Goal: Transaction & Acquisition: Subscribe to service/newsletter

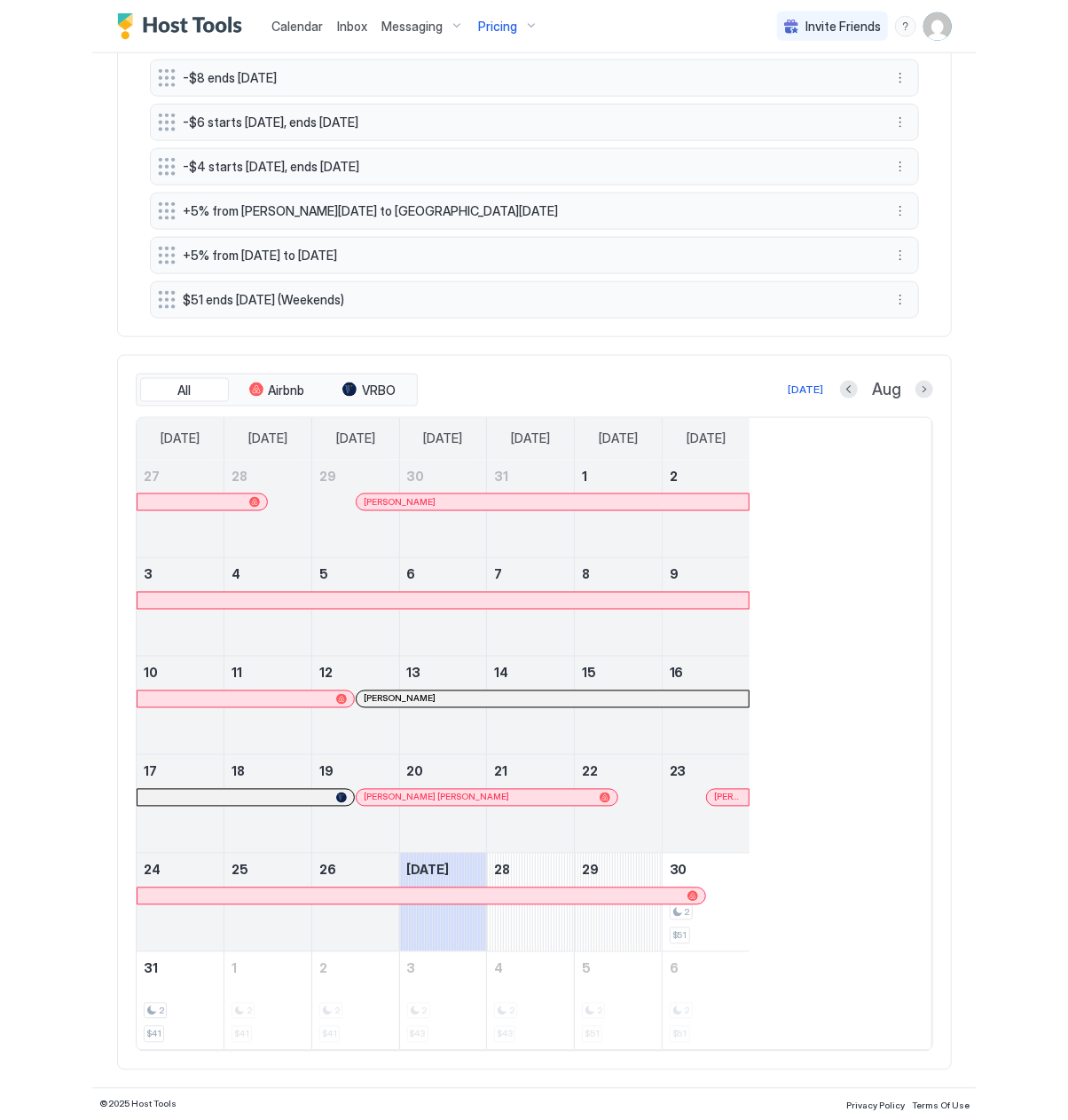
scroll to position [264, 794]
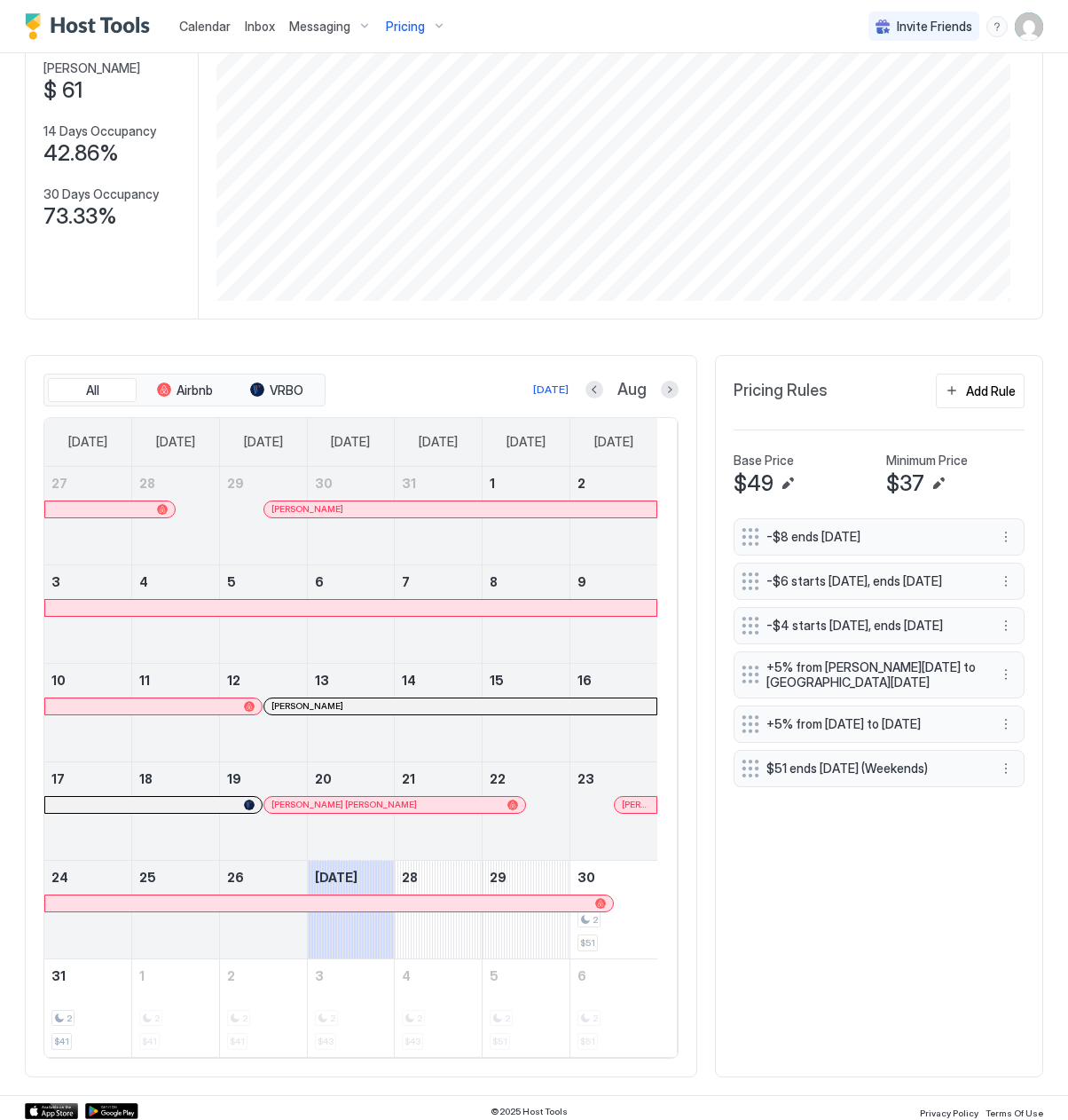
click at [398, 32] on span "Pricing" at bounding box center [406, 26] width 39 height 16
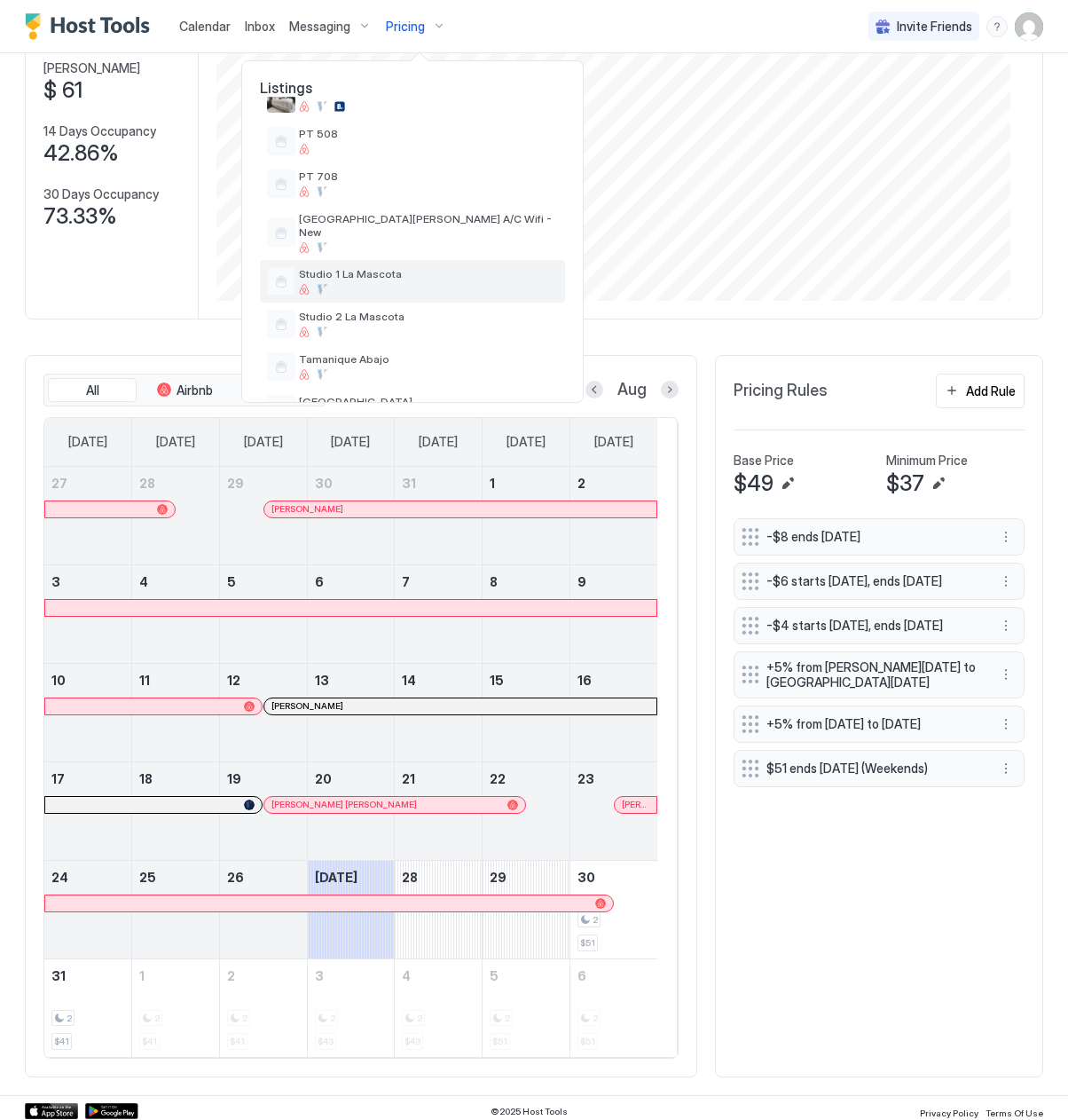
scroll to position [637, 0]
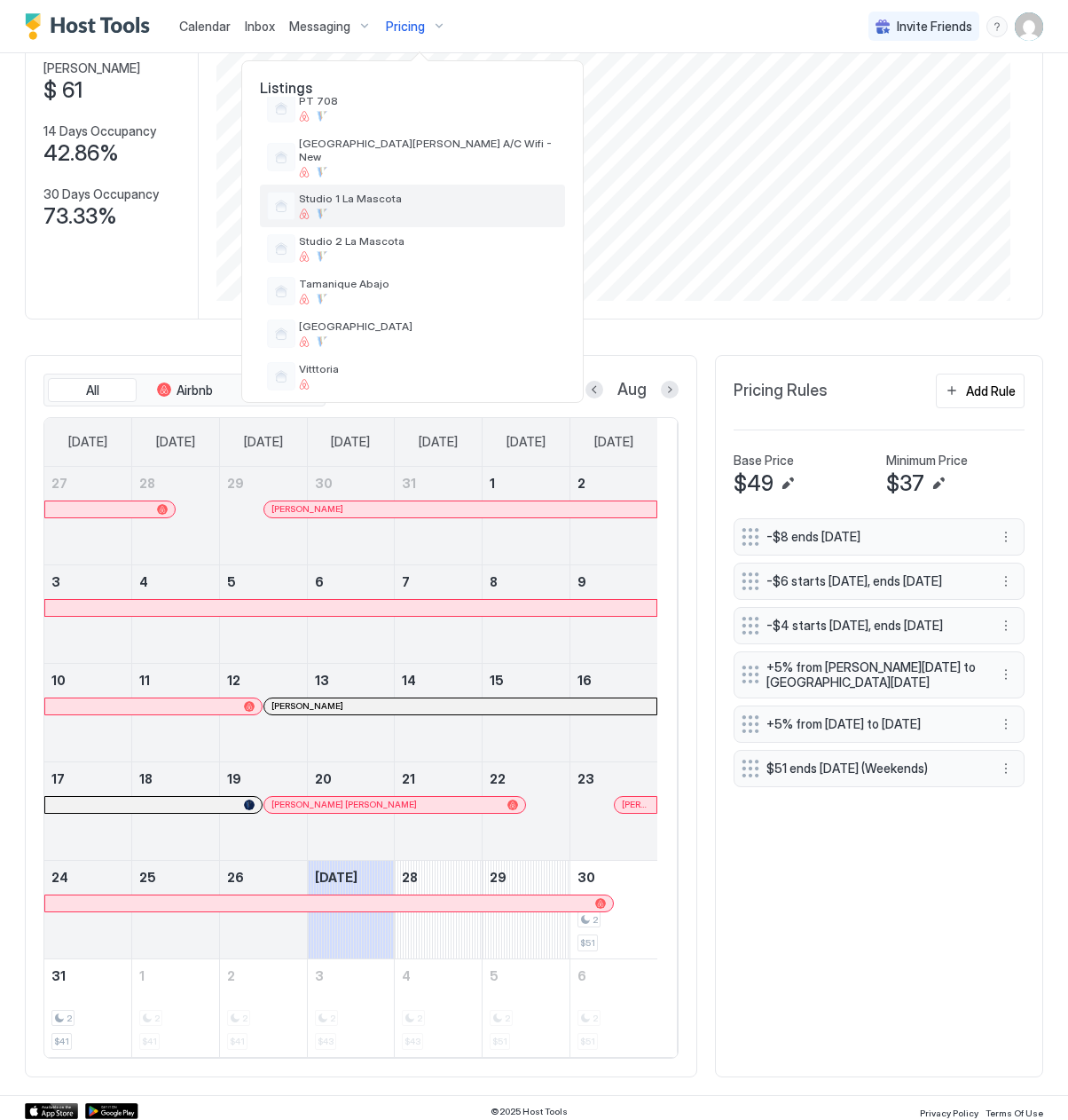
click at [384, 194] on div "Studio 1 La Mascota" at bounding box center [429, 205] width 259 height 28
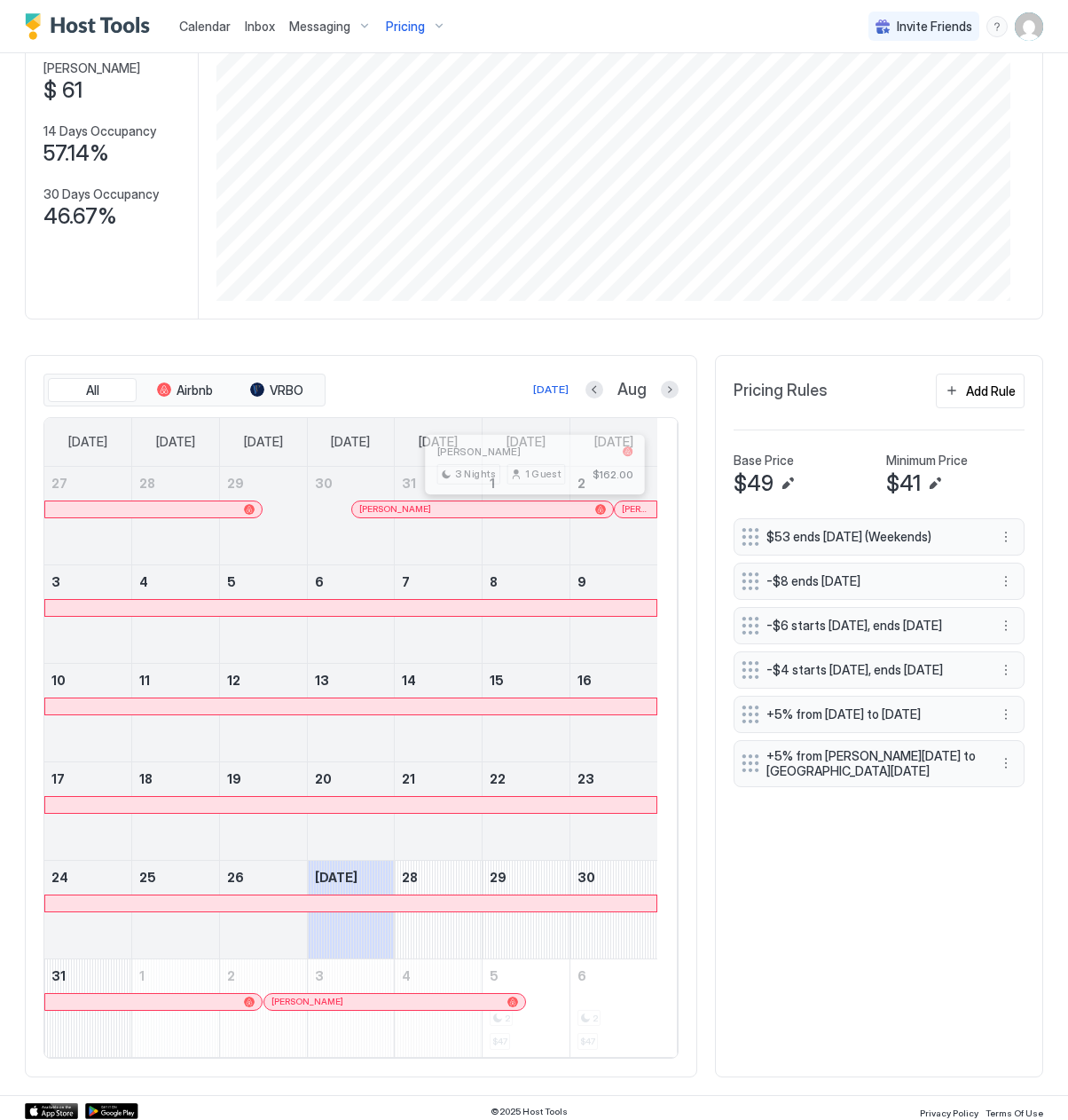
click at [530, 515] on div at bounding box center [528, 509] width 14 height 14
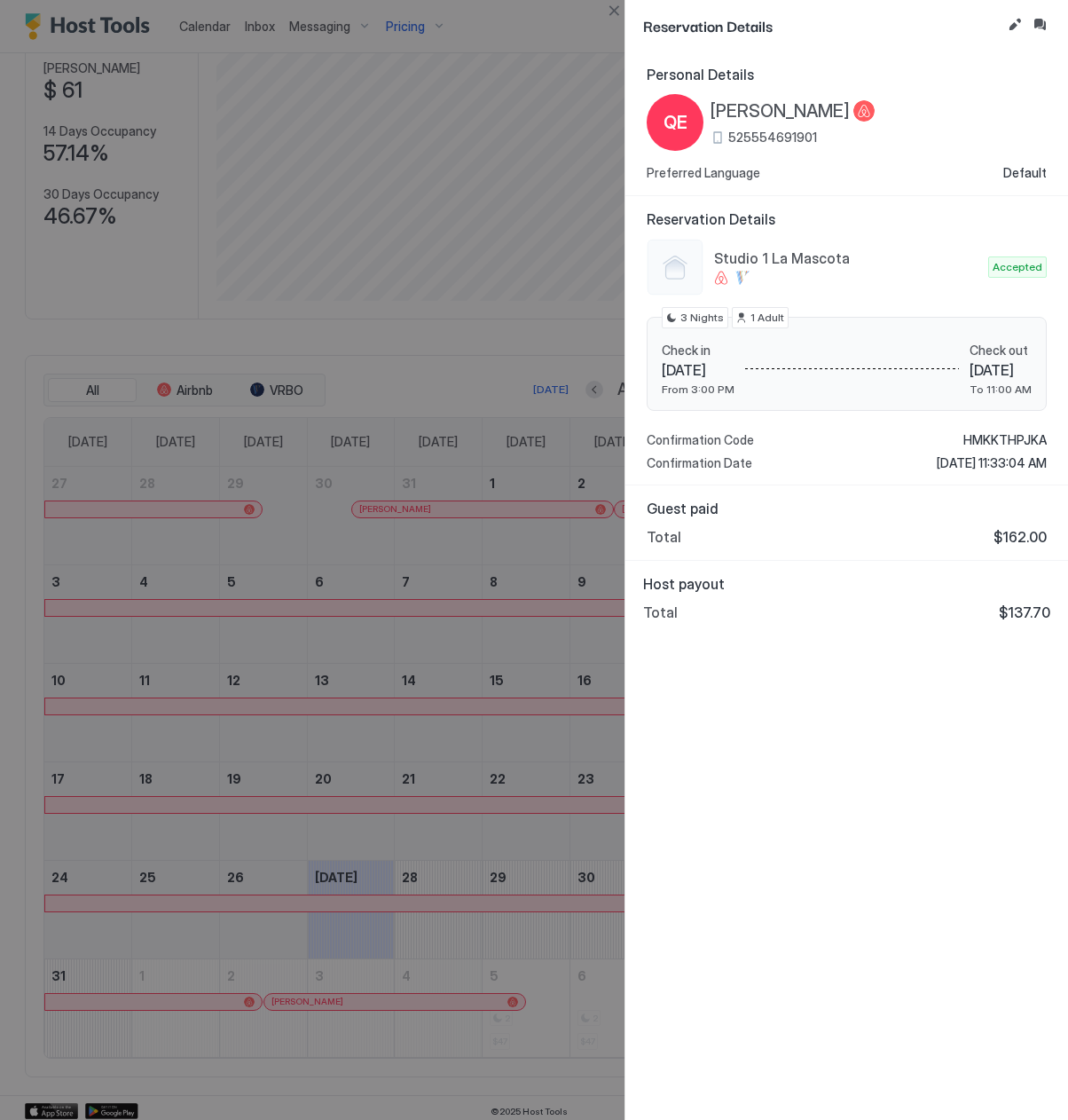
click at [663, 724] on div "Personal Details QE [PERSON_NAME] 525554691901 Preferred Language Default Reser…" at bounding box center [847, 586] width 443 height 1068
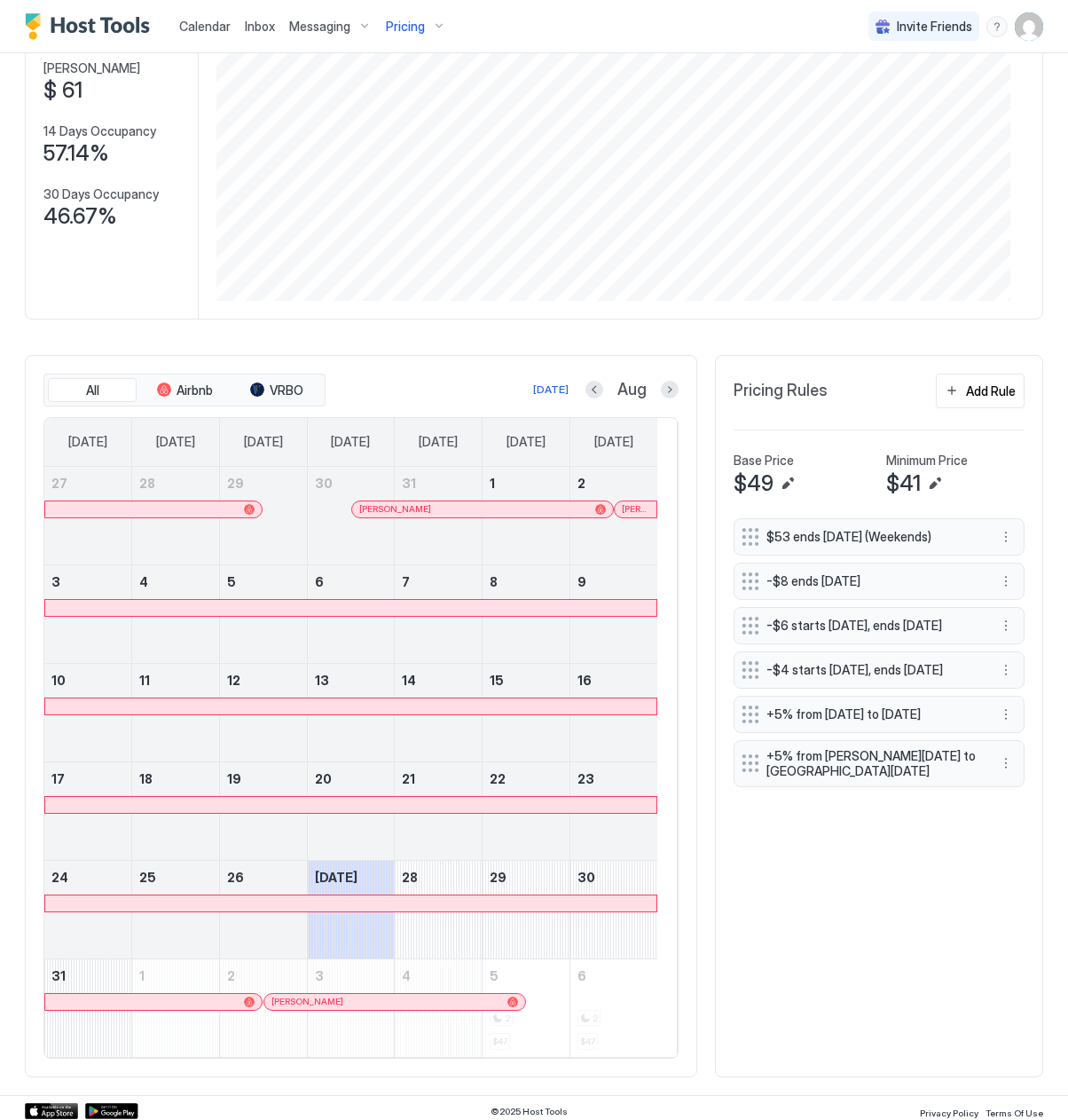
click at [591, 612] on div at bounding box center [351, 608] width 612 height 16
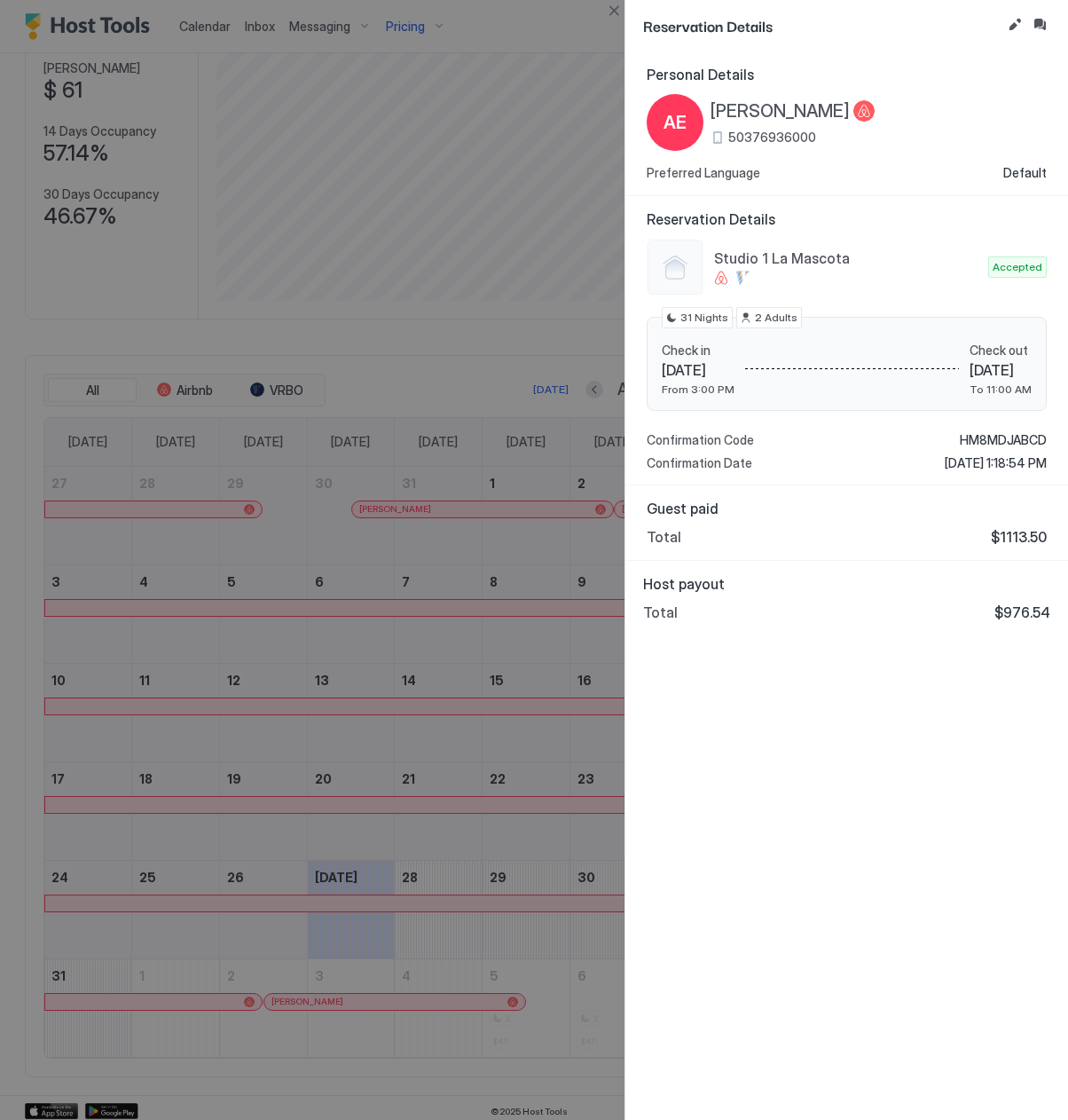
click at [842, 673] on div "Personal Details AE [PERSON_NAME] 50376936000 Preferred Language Default Reserv…" at bounding box center [847, 586] width 443 height 1068
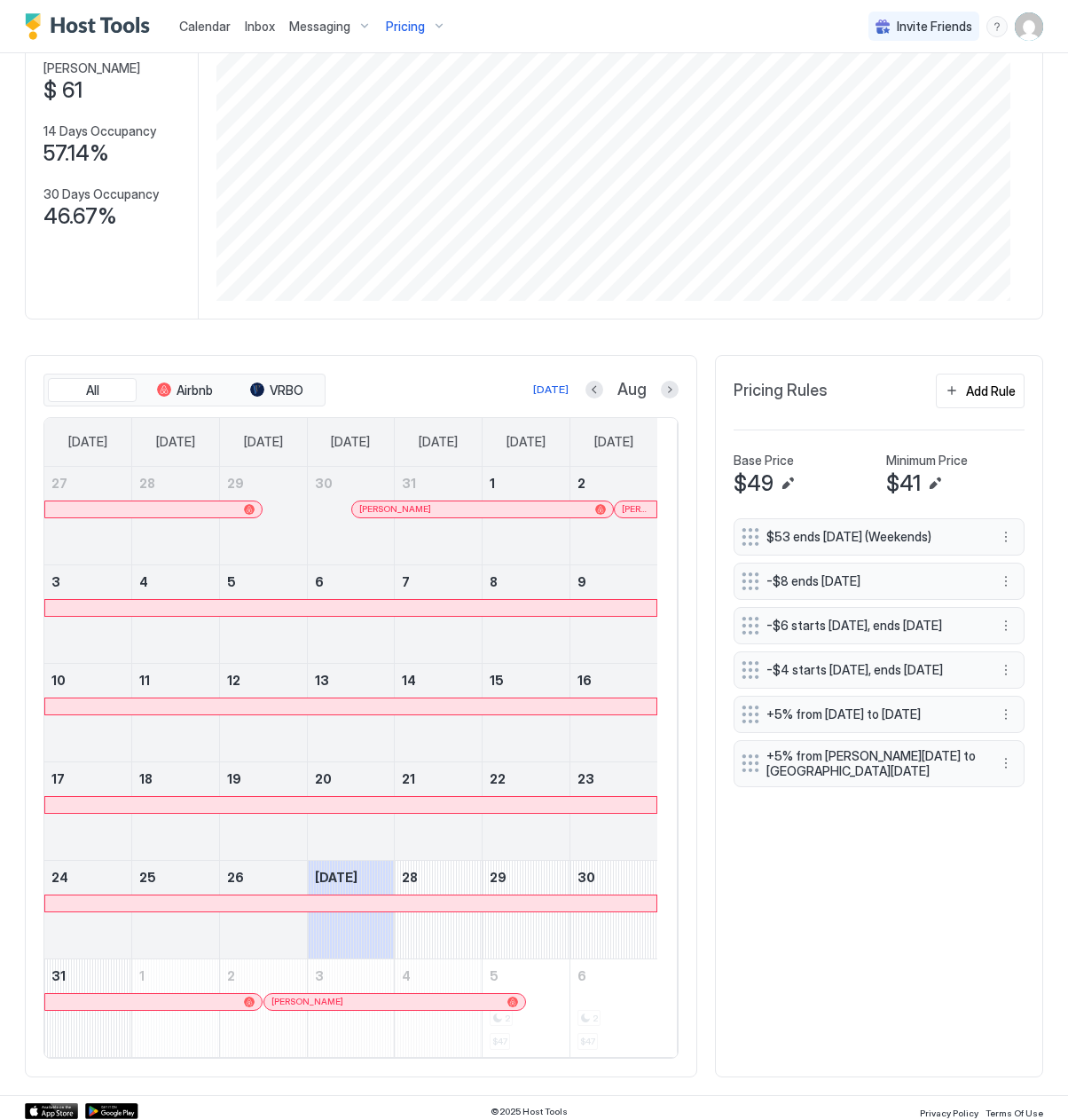
click at [412, 32] on span "Pricing" at bounding box center [406, 26] width 39 height 16
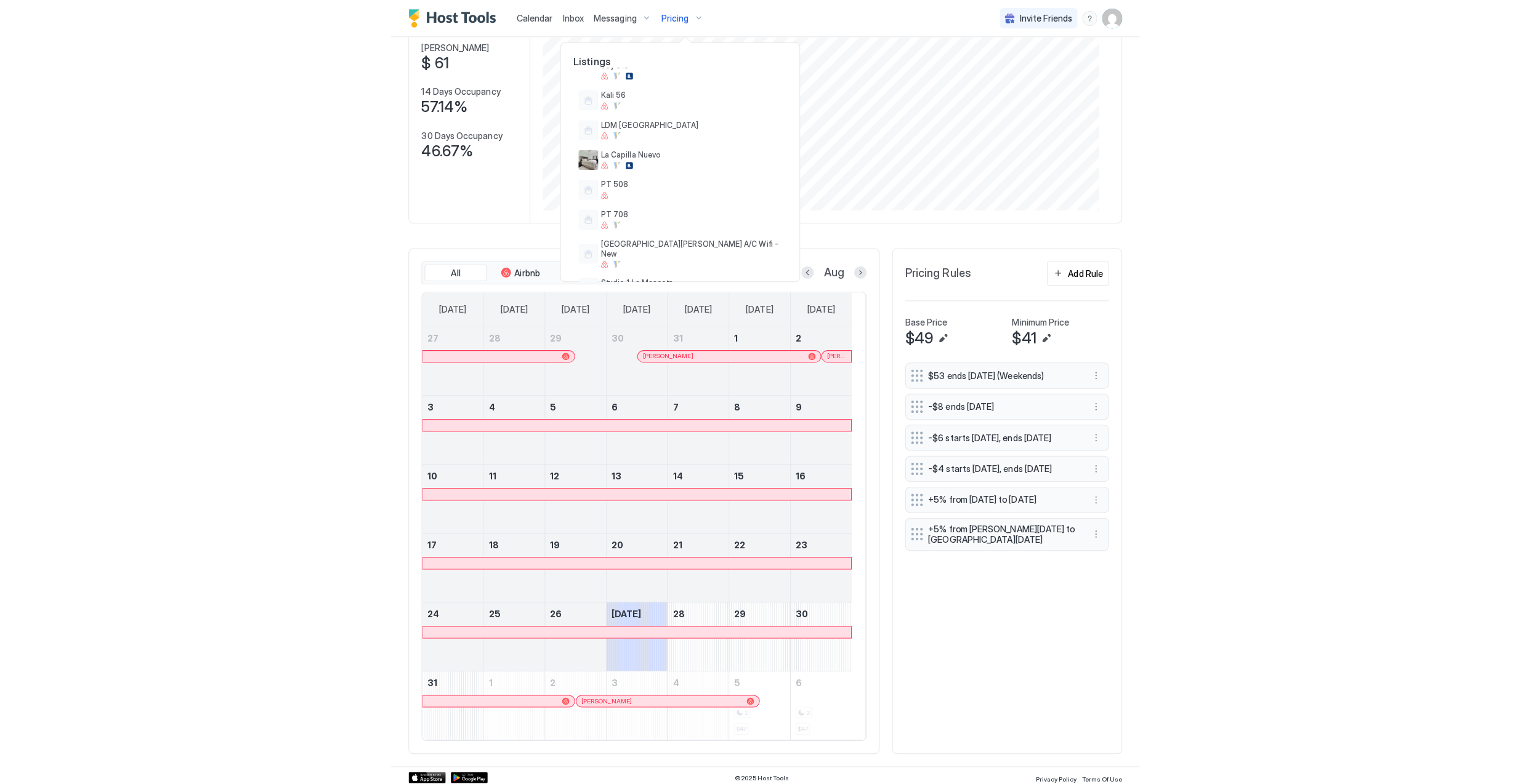
scroll to position [442, 0]
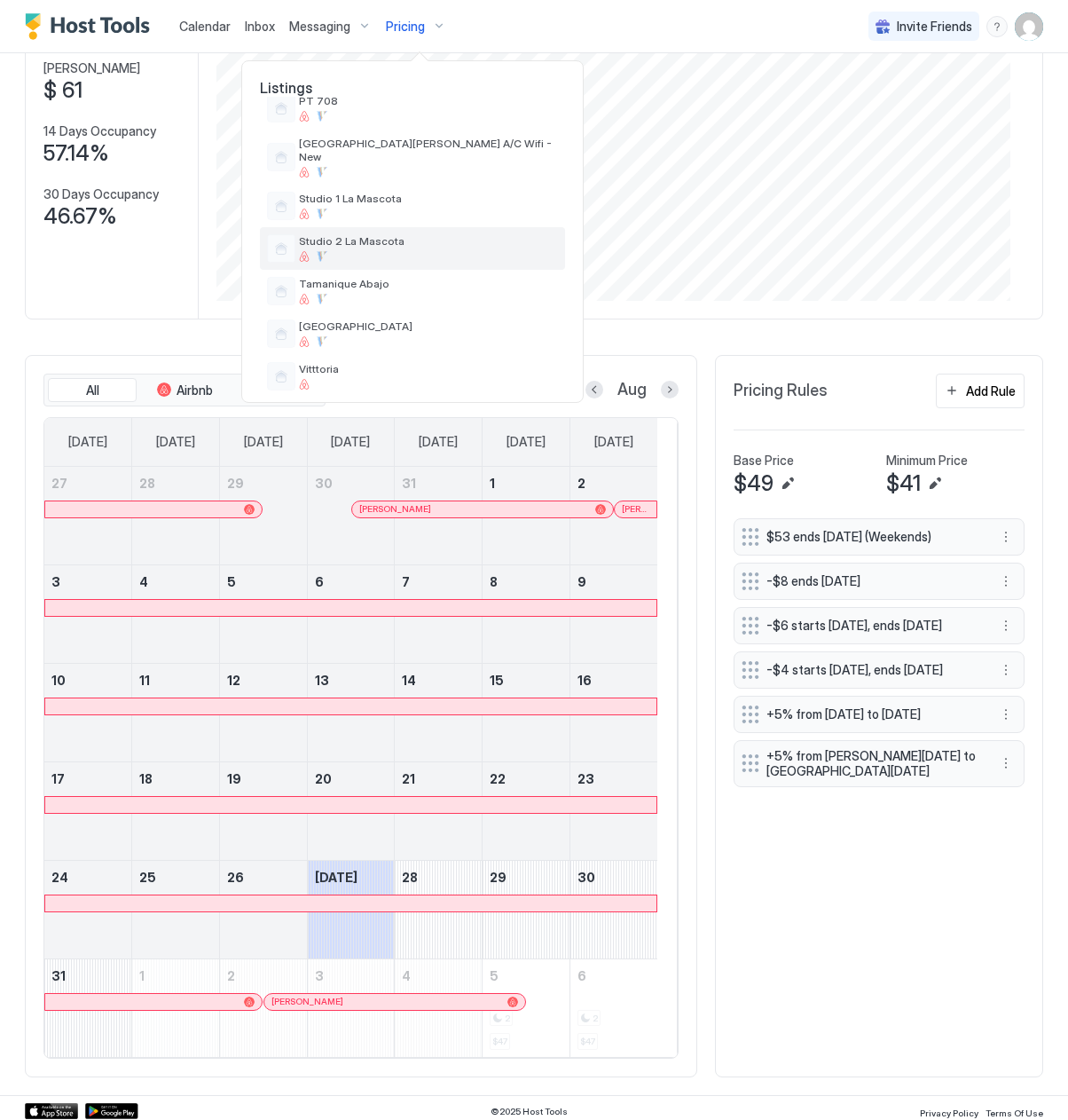
click at [430, 234] on span "Studio 2 La Mascota" at bounding box center [429, 241] width 259 height 13
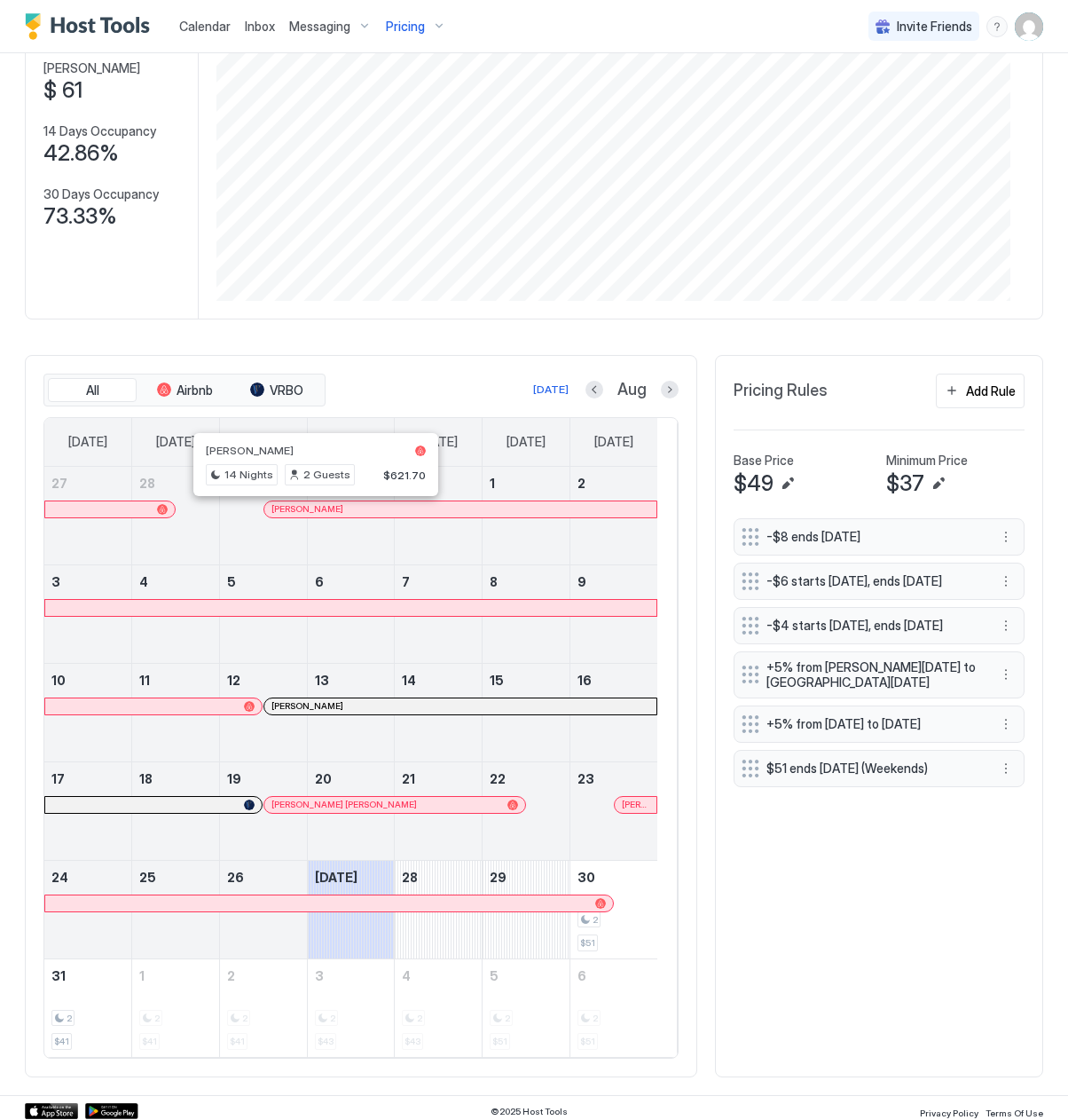
click at [309, 517] on div at bounding box center [308, 509] width 14 height 14
click at [387, 806] on div at bounding box center [385, 805] width 14 height 14
click at [632, 807] on div at bounding box center [629, 805] width 14 height 14
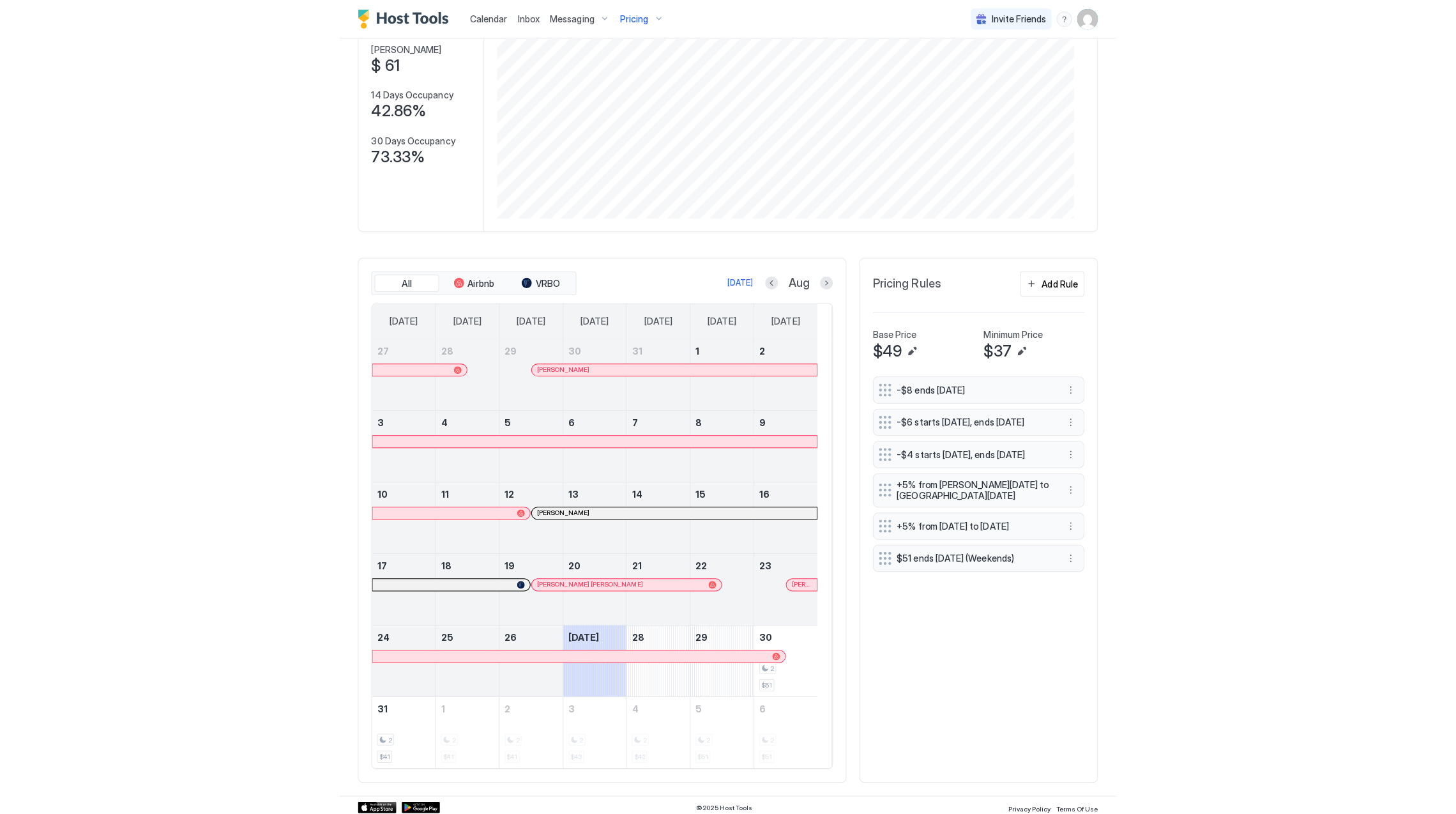
scroll to position [245, 734]
